Goal: Information Seeking & Learning: Learn about a topic

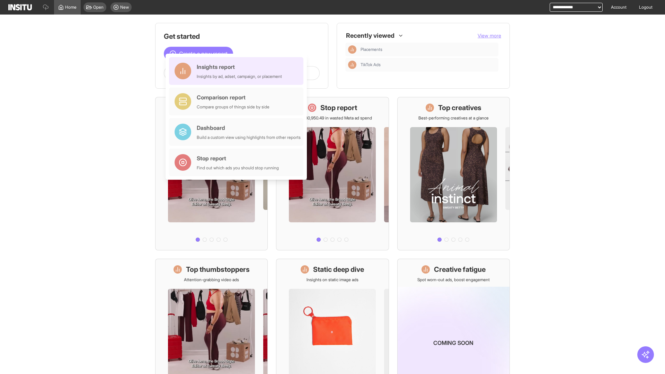
click at [238, 71] on div "Insights report Insights by ad, adset, campaign, or placement" at bounding box center [239, 71] width 85 height 17
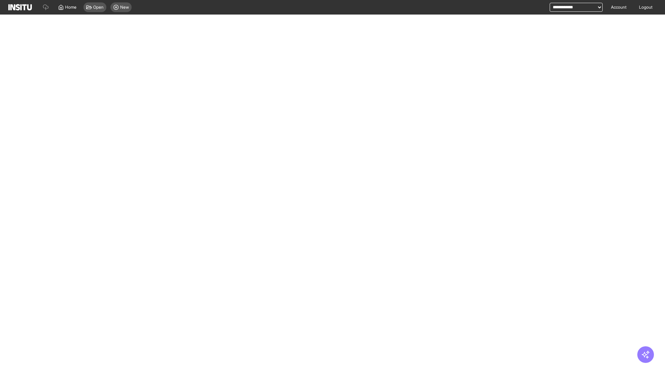
select select "**"
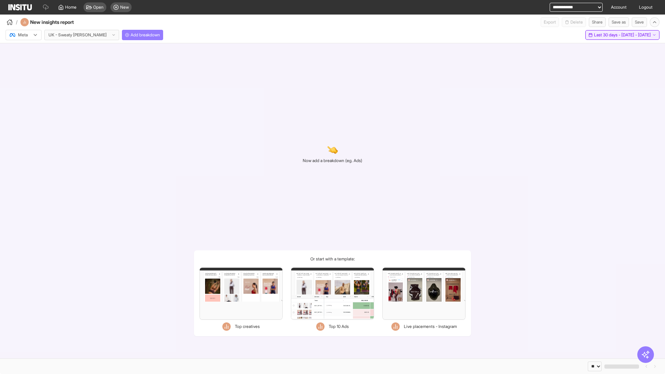
click at [608, 35] on span "Last 30 days - [DATE] - [DATE]" at bounding box center [622, 35] width 57 height 6
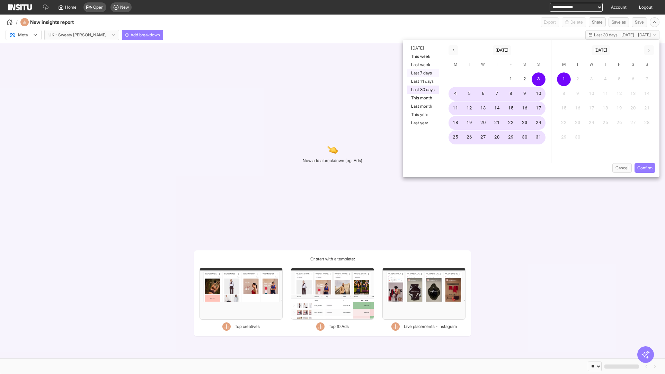
click at [422, 73] on button "Last 7 days" at bounding box center [423, 73] width 32 height 8
